Goal: Task Accomplishment & Management: Use online tool/utility

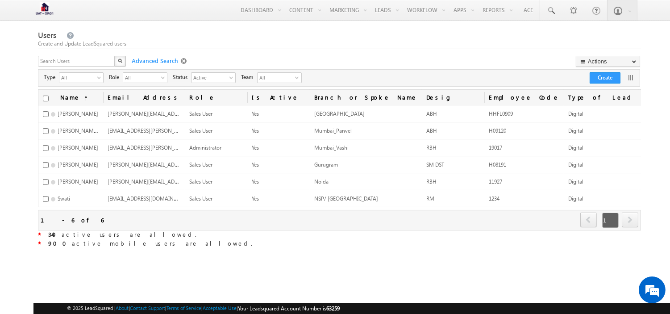
click at [181, 60] on span at bounding box center [185, 61] width 8 height 7
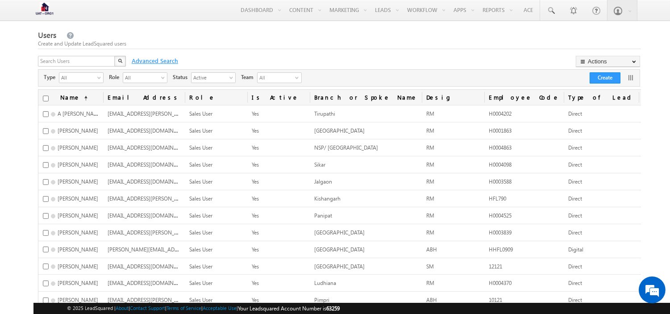
click at [165, 61] on span "Advanced Search" at bounding box center [154, 61] width 54 height 8
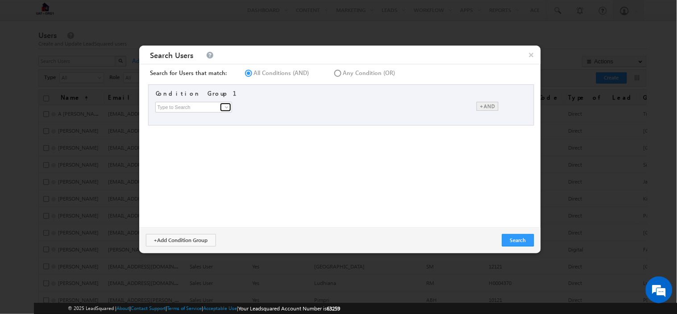
click at [220, 107] on link at bounding box center [225, 107] width 11 height 9
type input "d"
click at [167, 137] on link "Type of Lead" at bounding box center [195, 134] width 77 height 10
type input "Type of Lead"
click at [287, 105] on span at bounding box center [290, 108] width 7 height 7
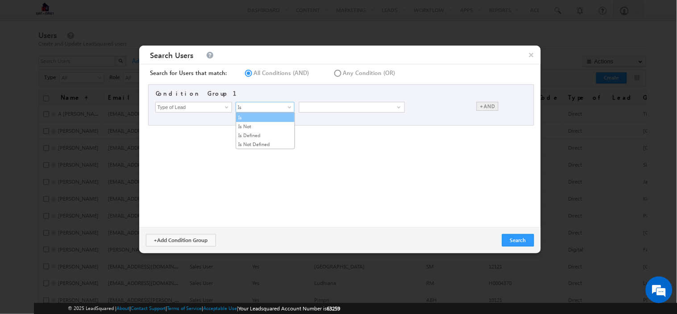
click at [262, 116] on link "Is" at bounding box center [265, 117] width 58 height 8
click at [337, 108] on div "select" at bounding box center [352, 107] width 105 height 10
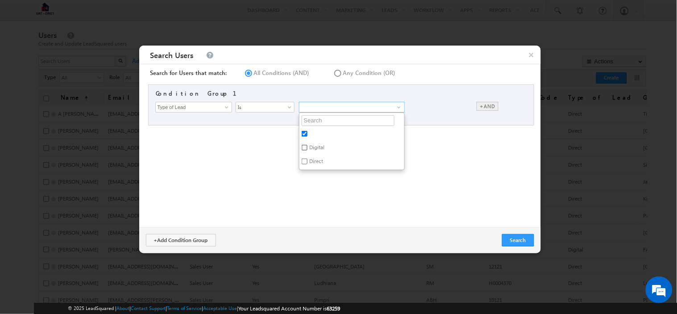
click at [304, 145] on input "Digital" at bounding box center [305, 148] width 6 height 6
checkbox input "true"
click at [420, 155] on div "Search for Users that match: All Conditions (AND) Any Condition (OR) Condition …" at bounding box center [340, 145] width 402 height 163
click at [520, 237] on button "Search" at bounding box center [518, 240] width 32 height 12
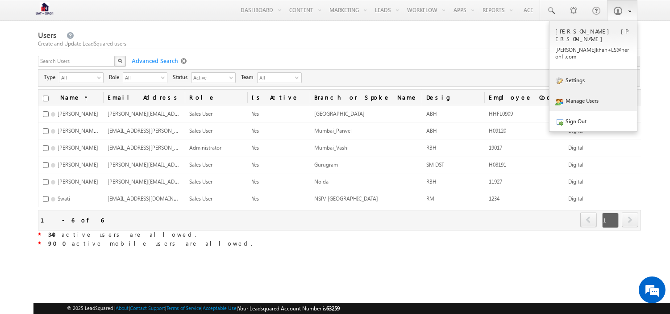
click at [587, 70] on link "Settings" at bounding box center [593, 80] width 87 height 21
